Goal: Transaction & Acquisition: Subscribe to service/newsletter

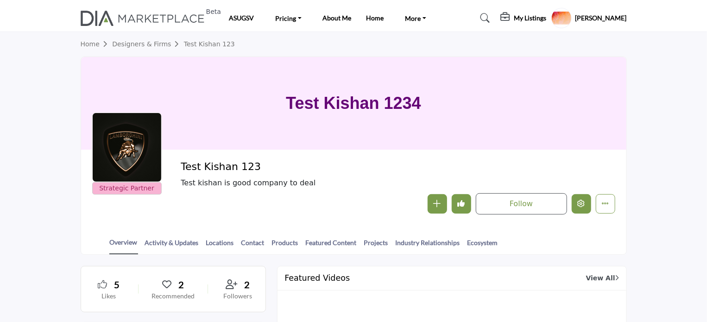
click at [580, 207] on icon "Edit company" at bounding box center [581, 203] width 7 height 7
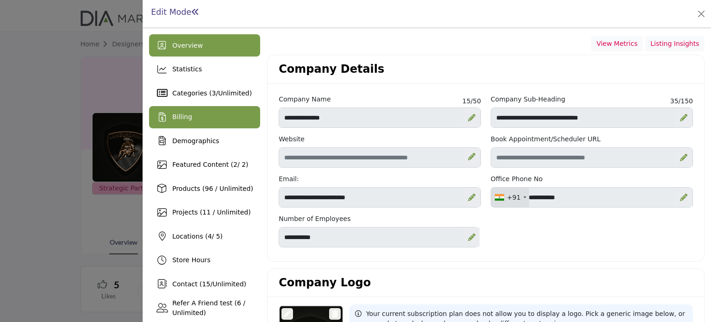
click at [180, 116] on span "Billing" at bounding box center [182, 116] width 20 height 7
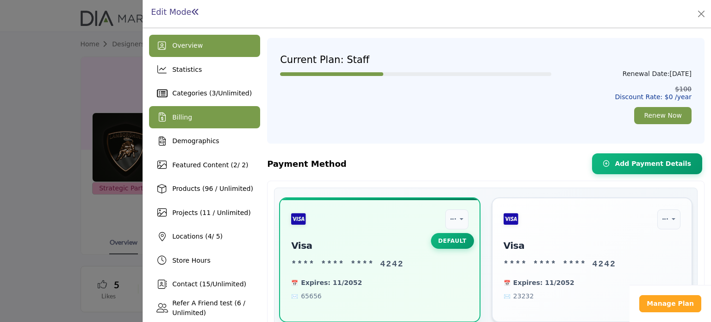
click at [191, 48] on span "Overview" at bounding box center [187, 45] width 31 height 7
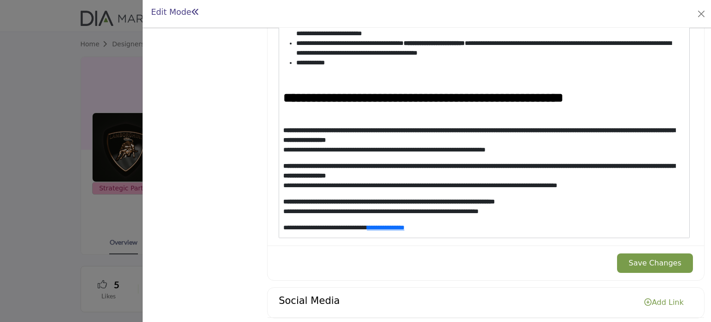
scroll to position [1019, 0]
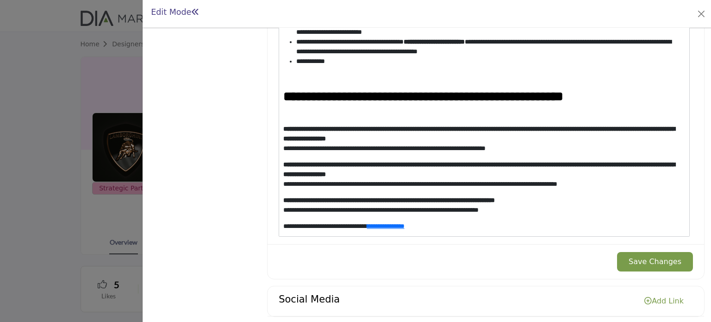
click at [489, 227] on p "**********" at bounding box center [482, 226] width 398 height 10
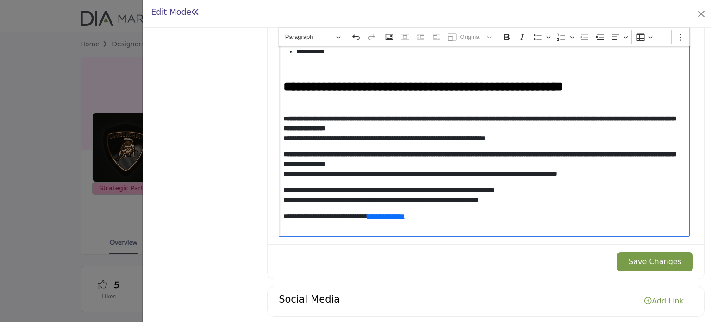
scroll to position [346, 0]
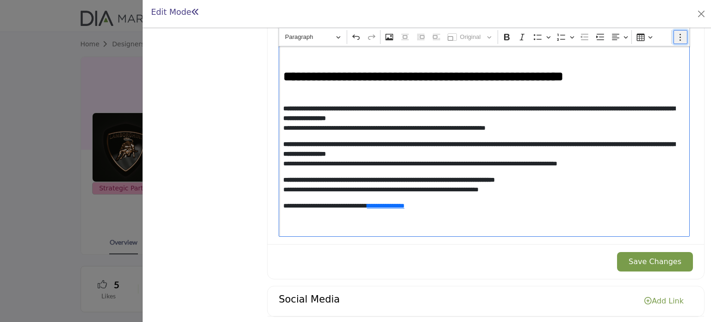
click at [677, 35] on icon "Editor toolbar" at bounding box center [680, 36] width 9 height 9
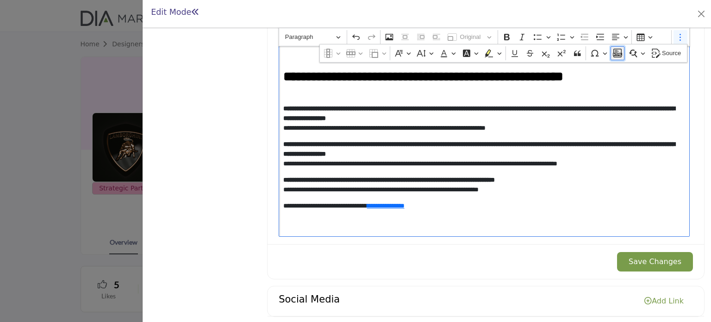
click at [621, 57] on icon "Dropdown toolbar" at bounding box center [617, 53] width 9 height 9
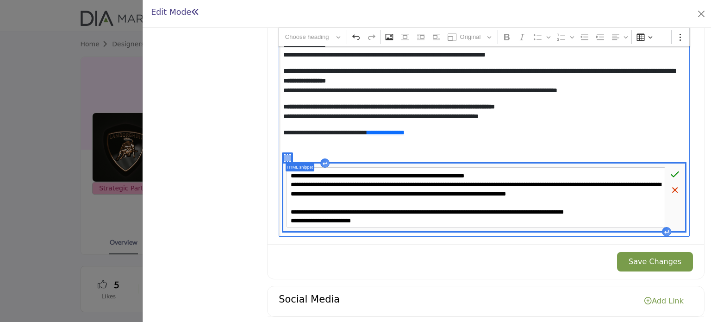
scroll to position [96, 0]
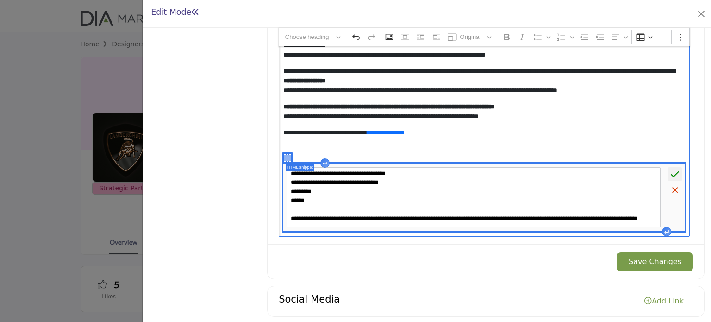
type textarea "**********"
click at [671, 176] on icon "Editor editing area: main" at bounding box center [675, 174] width 9 height 9
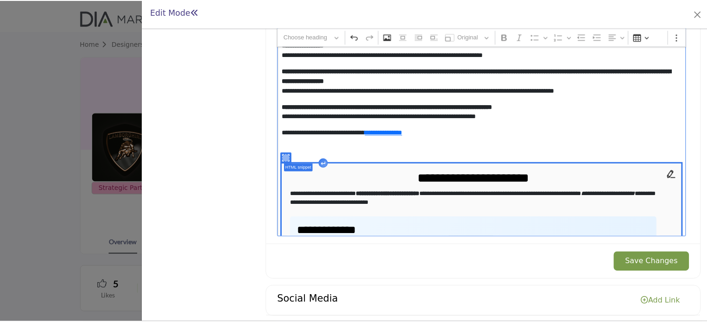
scroll to position [500, 0]
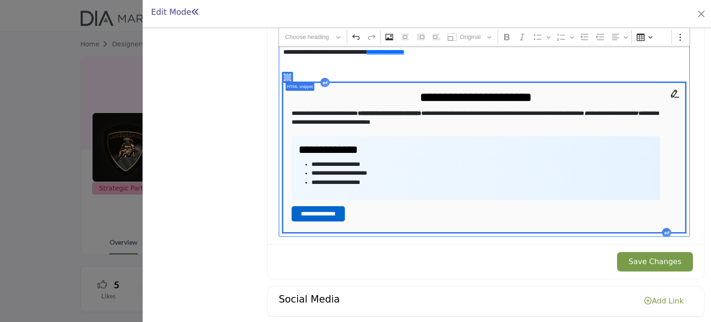
click at [647, 261] on button "Save Changes" at bounding box center [655, 261] width 76 height 19
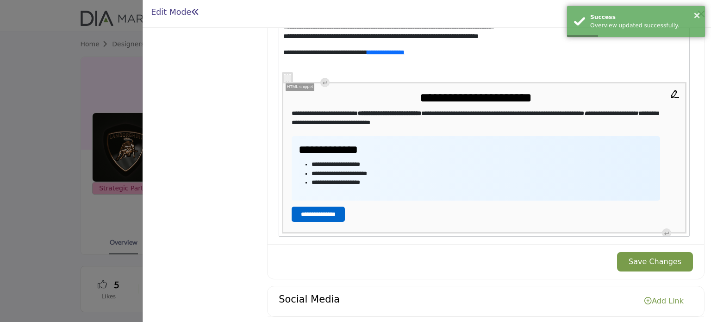
click at [22, 68] on div at bounding box center [355, 161] width 711 height 322
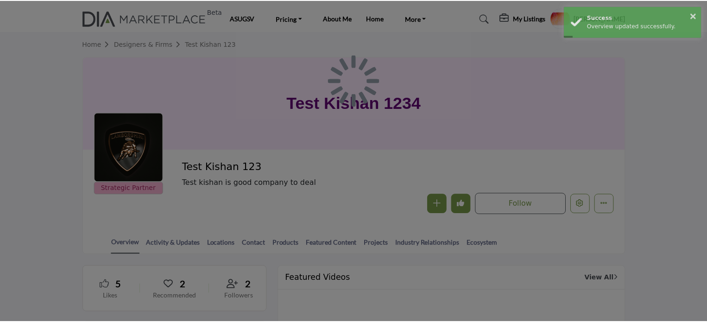
scroll to position [510, 0]
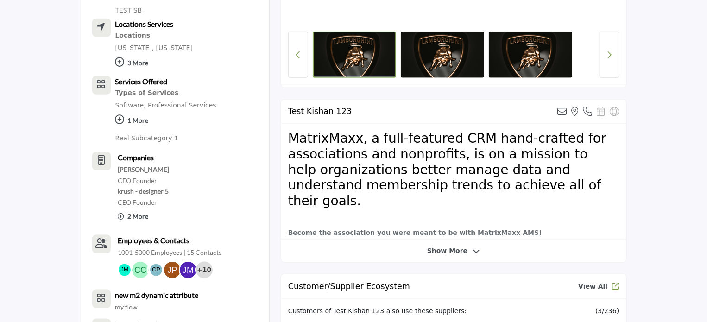
scroll to position [602, 0]
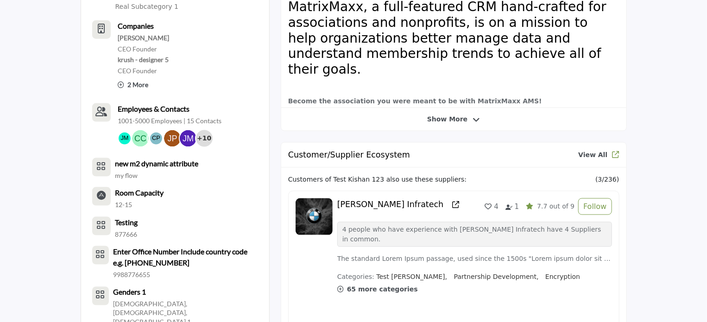
click at [433, 121] on span "Show More" at bounding box center [447, 119] width 40 height 10
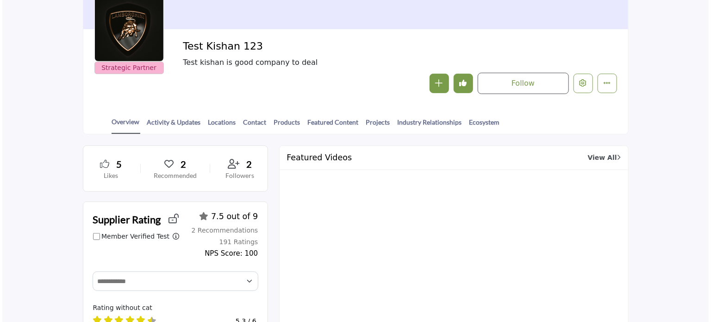
scroll to position [119, 0]
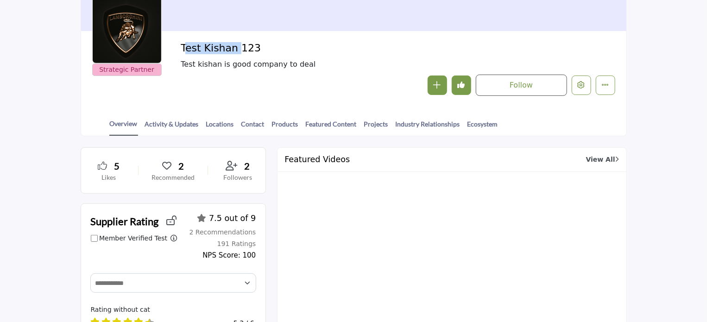
drag, startPoint x: 182, startPoint y: 48, endPoint x: 231, endPoint y: 49, distance: 49.6
click at [231, 49] on h2 "Test Kishan 123" at bounding box center [308, 48] width 255 height 12
copy h2 "Test Kishan"
click at [581, 85] on icon "Edit company" at bounding box center [581, 84] width 7 height 7
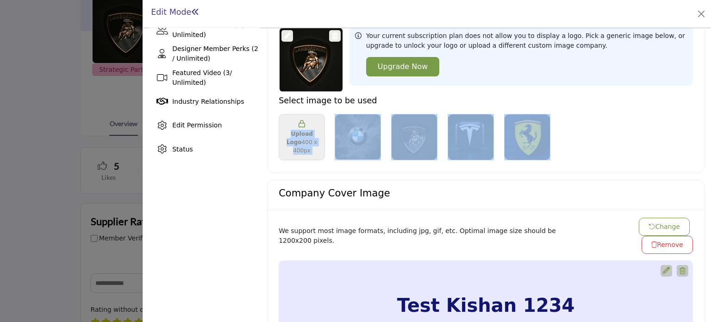
scroll to position [278, 67]
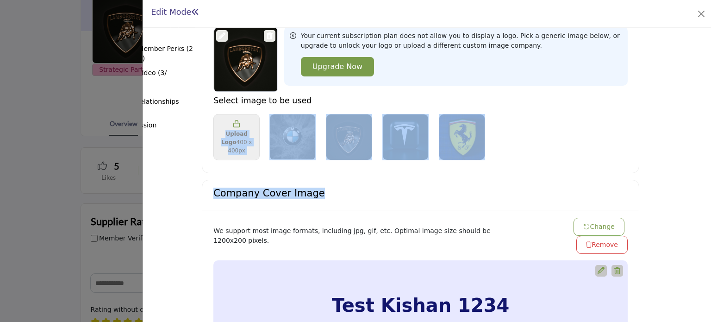
drag, startPoint x: 706, startPoint y: 101, endPoint x: 711, endPoint y: 194, distance: 93.2
click at [711, 194] on div "Overview Statistics Categories ( 3 / Unlimited ) Billing 2 / 2)" at bounding box center [427, 175] width 569 height 294
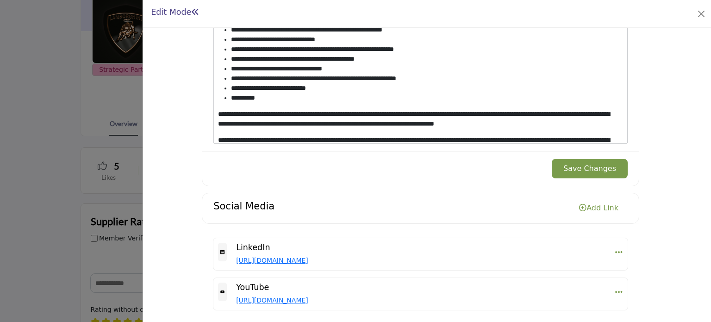
scroll to position [1114, 67]
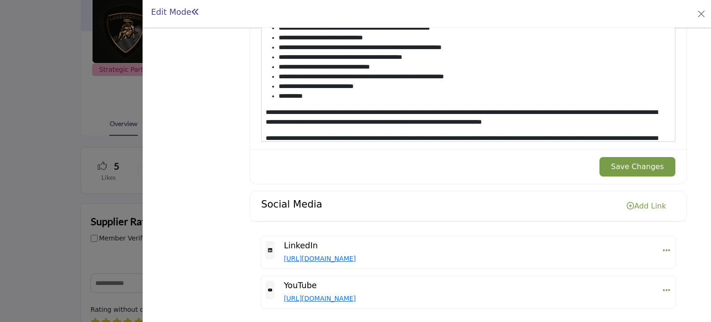
scroll to position [1114, 0]
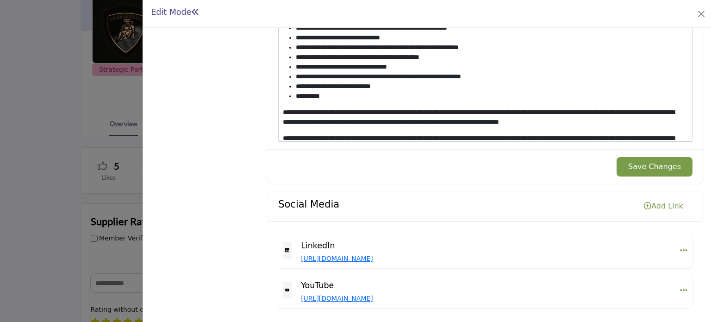
click at [592, 120] on p "**********" at bounding box center [482, 116] width 398 height 19
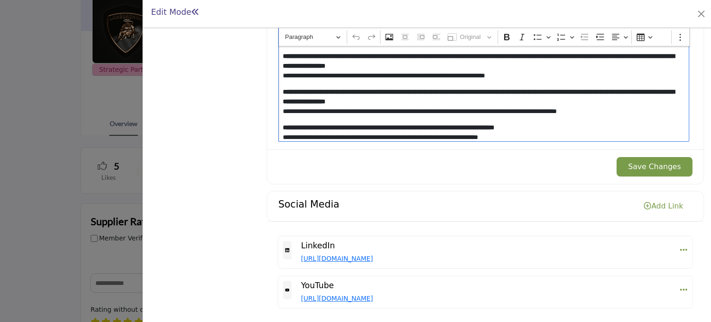
scroll to position [330, 0]
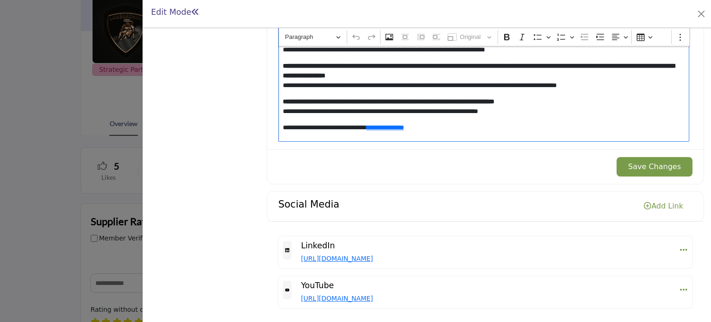
click at [500, 123] on p "**********" at bounding box center [482, 137] width 398 height 29
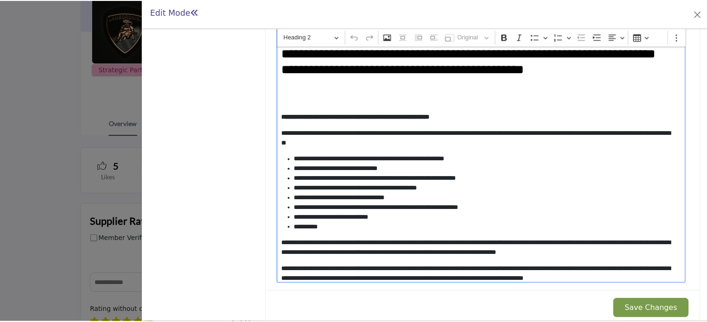
scroll to position [0, 0]
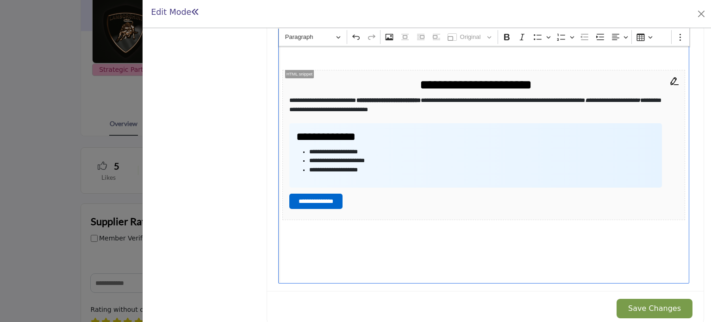
click at [423, 242] on div "**********" at bounding box center [483, 156] width 411 height 255
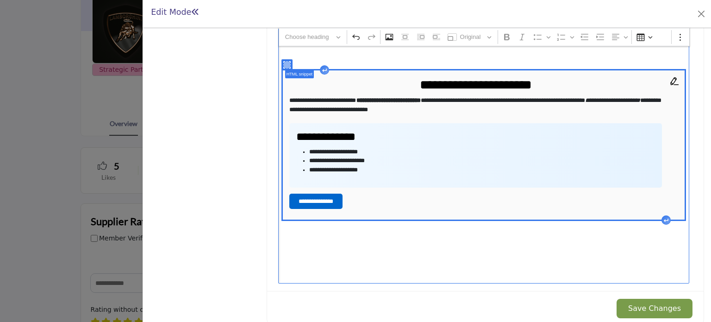
click at [647, 304] on button "Save Changes" at bounding box center [655, 308] width 76 height 19
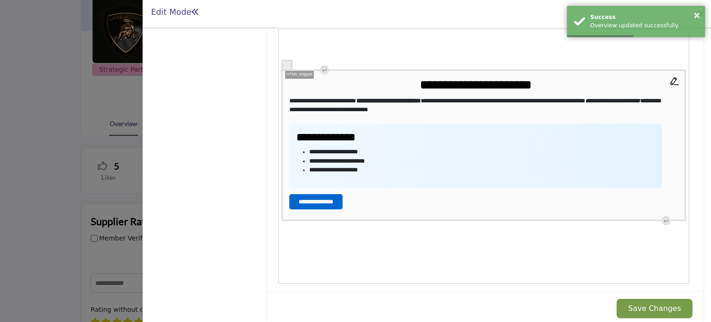
click at [80, 146] on div at bounding box center [355, 161] width 711 height 322
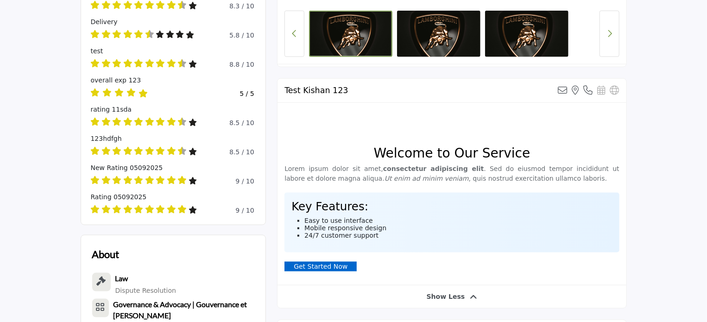
scroll to position [489, 0]
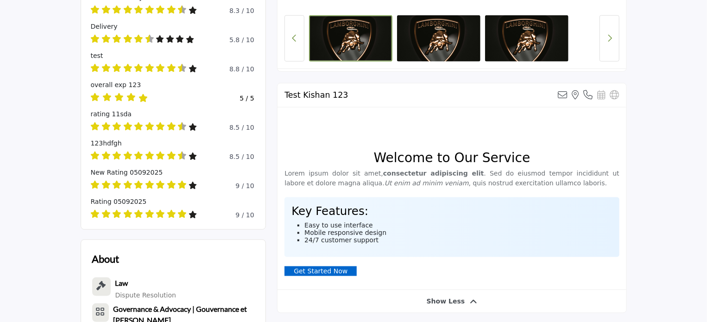
click at [454, 302] on span "Show Less" at bounding box center [446, 301] width 38 height 10
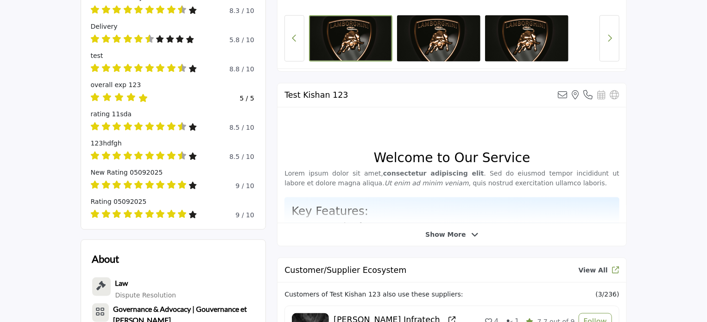
click at [446, 234] on span "Show More" at bounding box center [445, 235] width 40 height 10
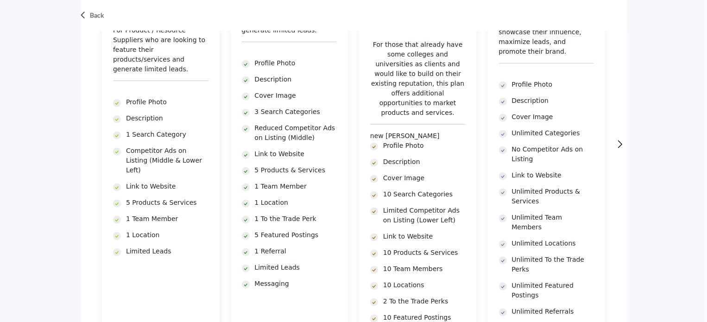
scroll to position [370, 0]
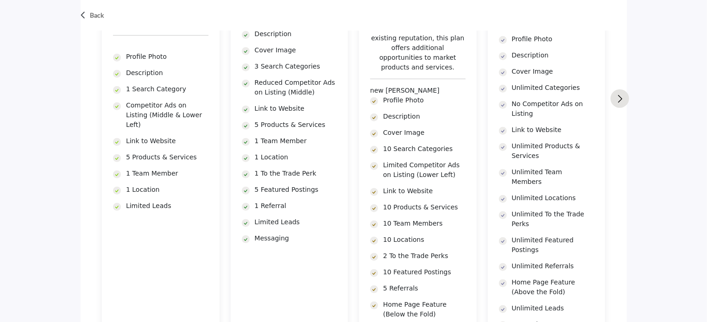
click at [621, 100] on img "Next slide" at bounding box center [620, 99] width 5 height 8
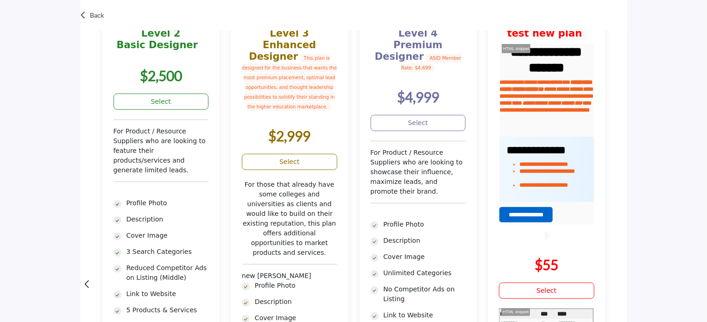
scroll to position [139, 0]
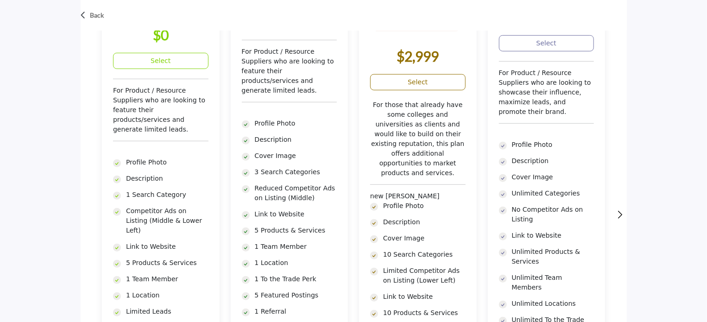
scroll to position [278, 0]
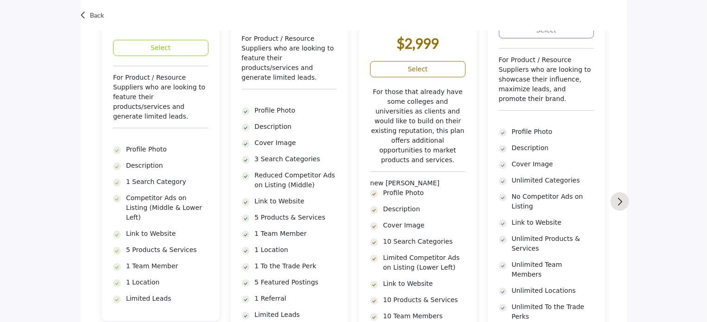
click at [624, 192] on button "Next slide" at bounding box center [619, 201] width 19 height 19
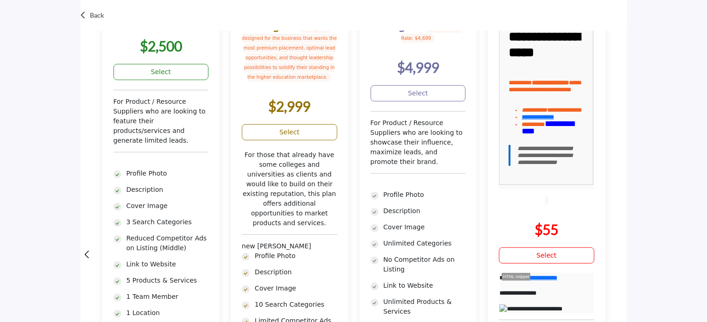
scroll to position [232, 0]
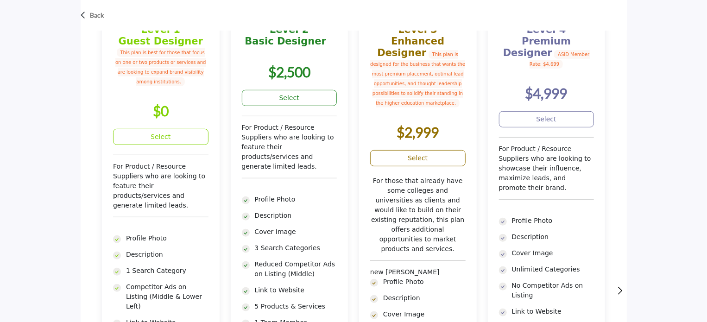
scroll to position [173, 0]
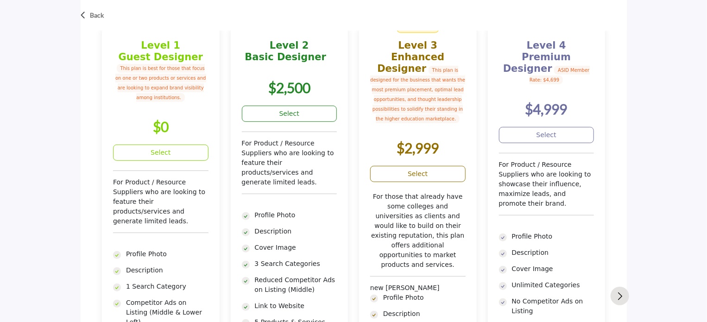
click at [624, 294] on button "Next slide" at bounding box center [619, 296] width 19 height 19
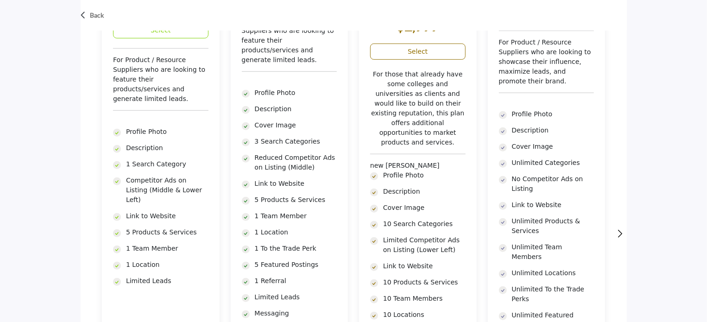
scroll to position [312, 0]
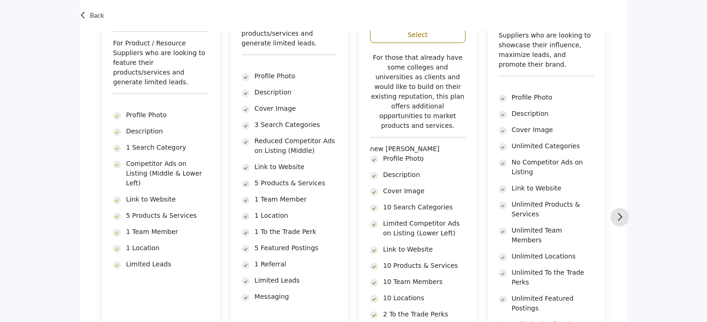
click at [622, 220] on img "Next slide" at bounding box center [620, 217] width 5 height 8
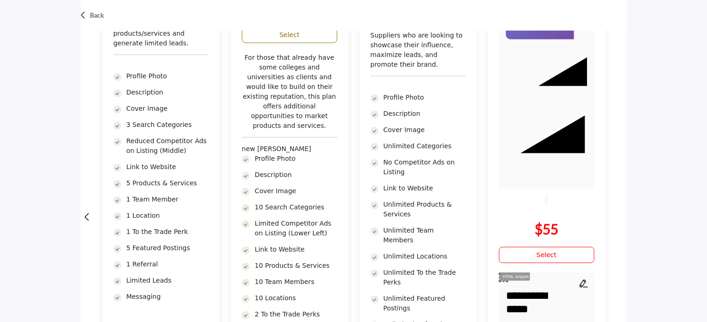
click at [622, 220] on button "Next slide" at bounding box center [619, 217] width 19 height 19
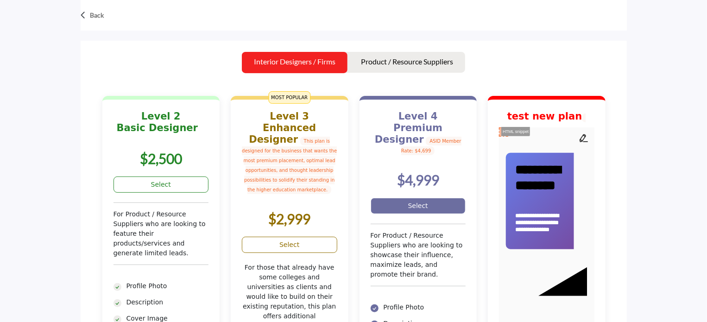
scroll to position [81, 0]
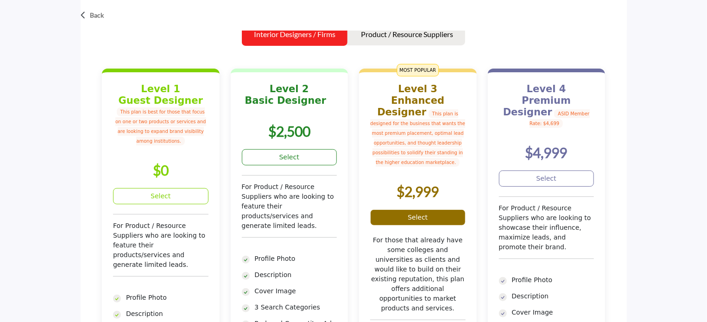
scroll to position [264, 0]
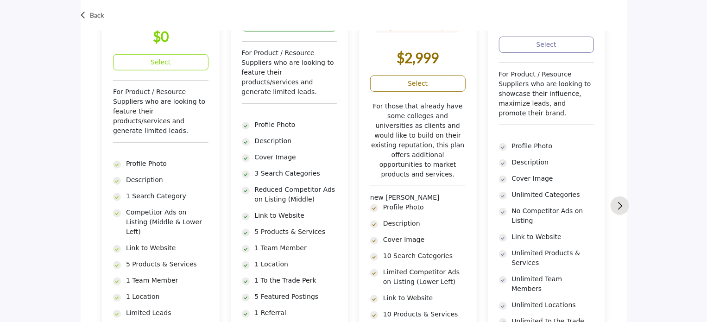
click at [623, 208] on button "Next slide" at bounding box center [619, 205] width 19 height 19
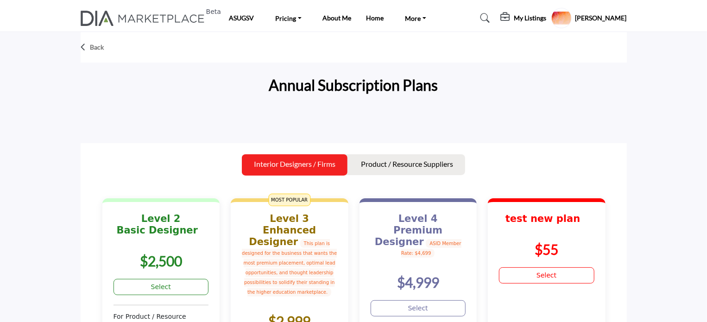
scroll to position [44, 0]
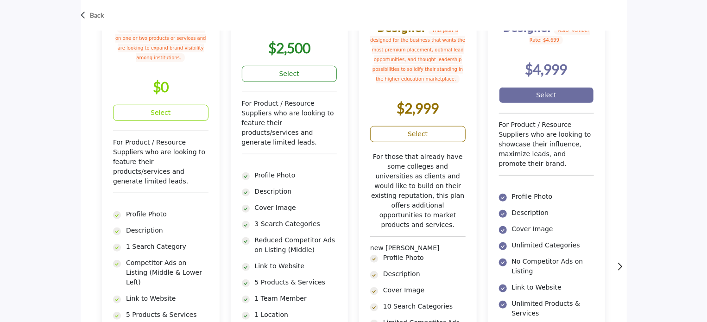
scroll to position [259, 0]
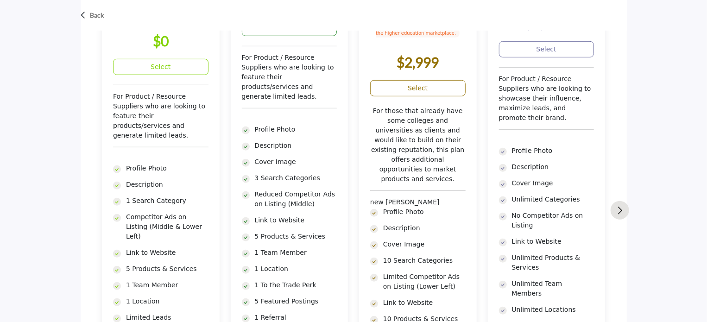
click at [628, 212] on button "Next slide" at bounding box center [619, 210] width 19 height 19
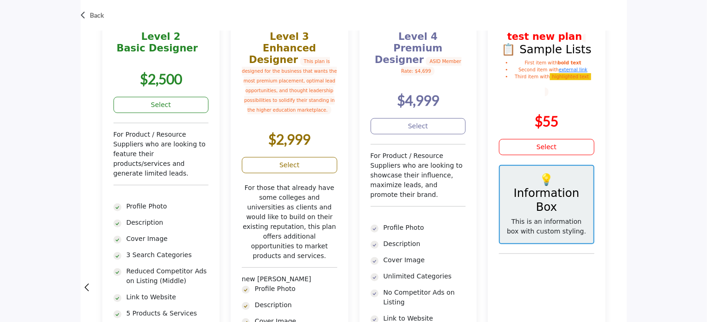
scroll to position [166, 0]
